Goal: Information Seeking & Learning: Learn about a topic

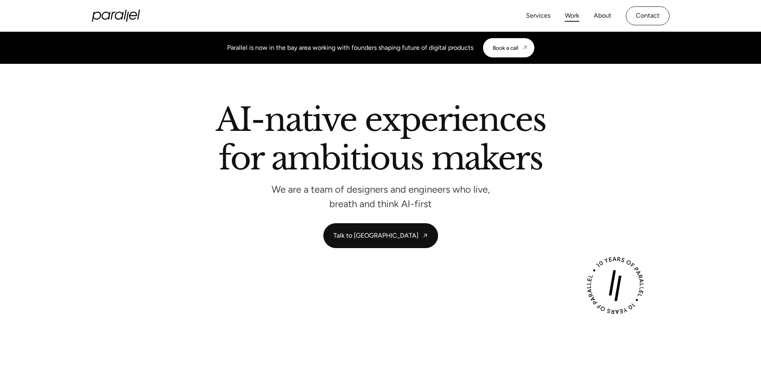
click at [574, 16] on link "Work" at bounding box center [572, 16] width 14 height 12
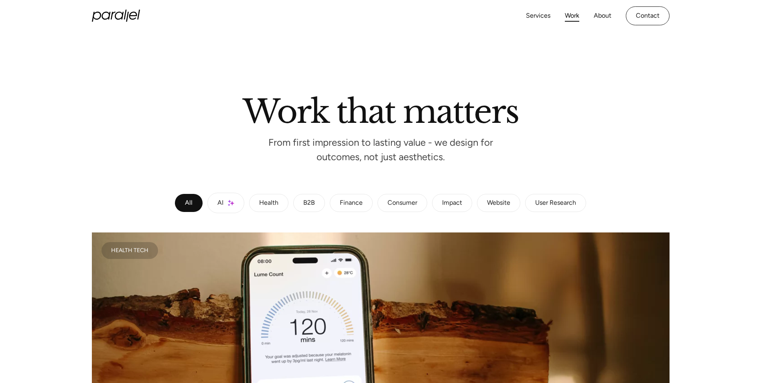
click at [266, 201] on div "Health" at bounding box center [268, 203] width 19 height 5
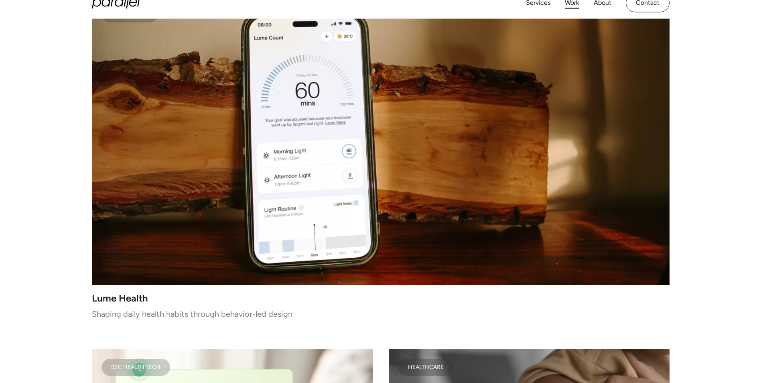
scroll to position [508, 0]
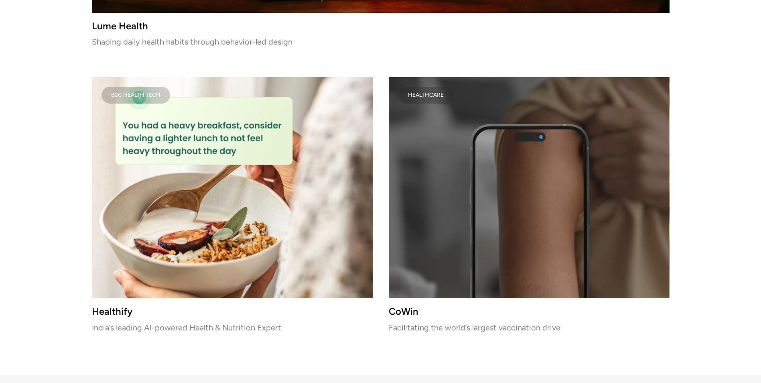
click at [520, 204] on video at bounding box center [529, 187] width 281 height 221
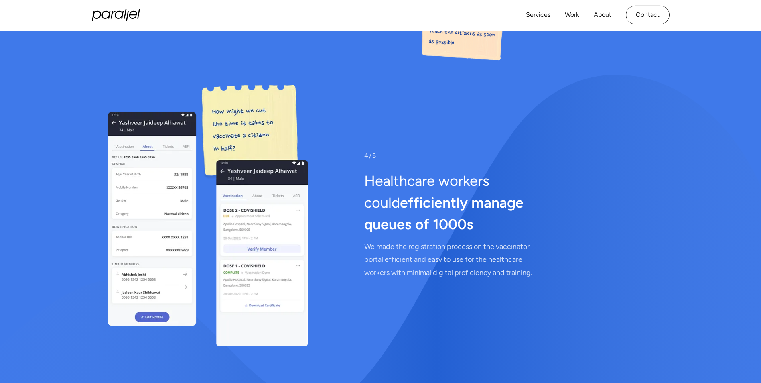
scroll to position [4140, 0]
